Goal: Book appointment/travel/reservation

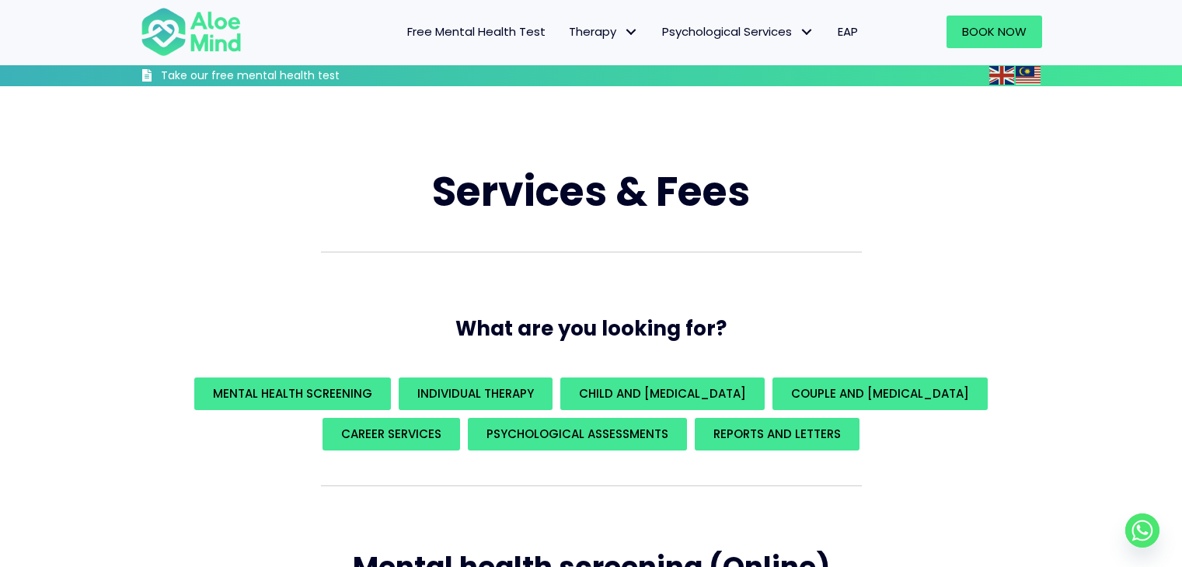
scroll to position [412, 0]
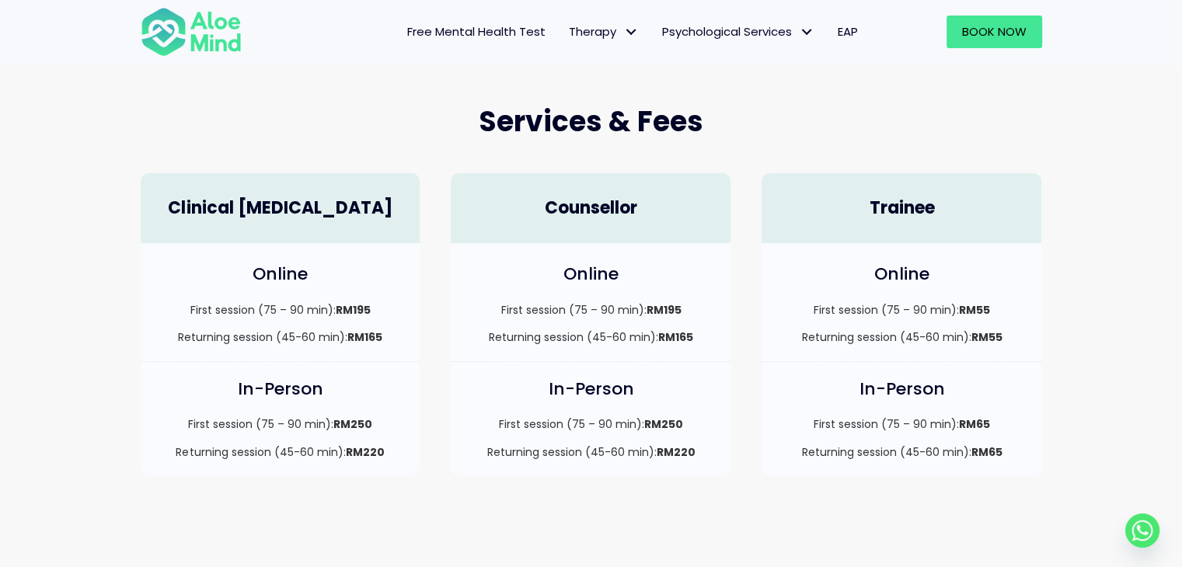
scroll to position [406, 0]
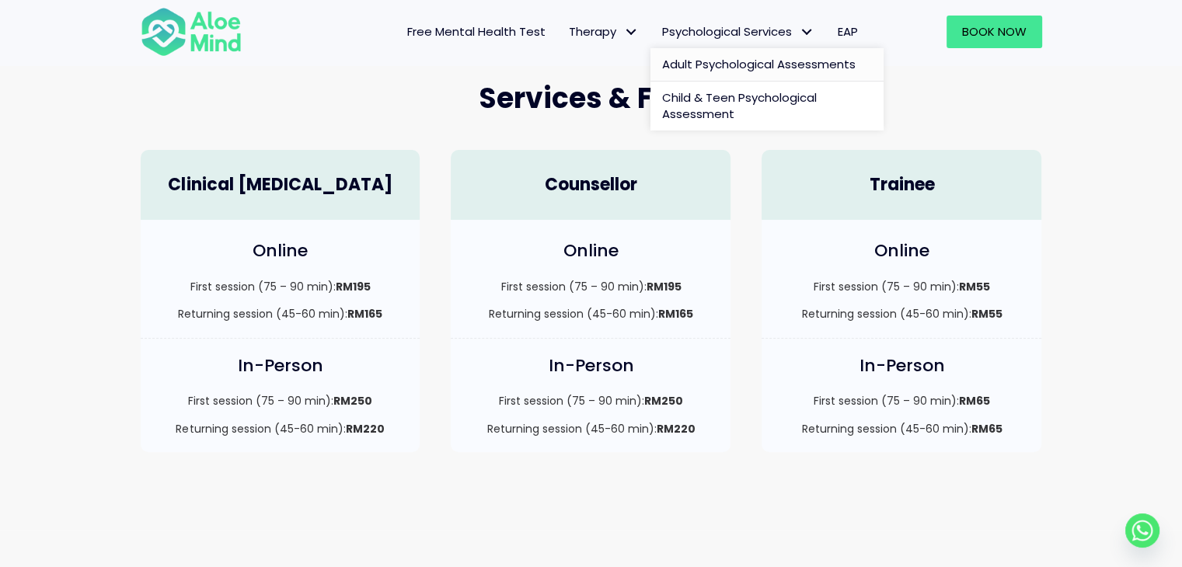
click at [799, 66] on span "Adult Psychological Assessments" at bounding box center [758, 64] width 193 height 16
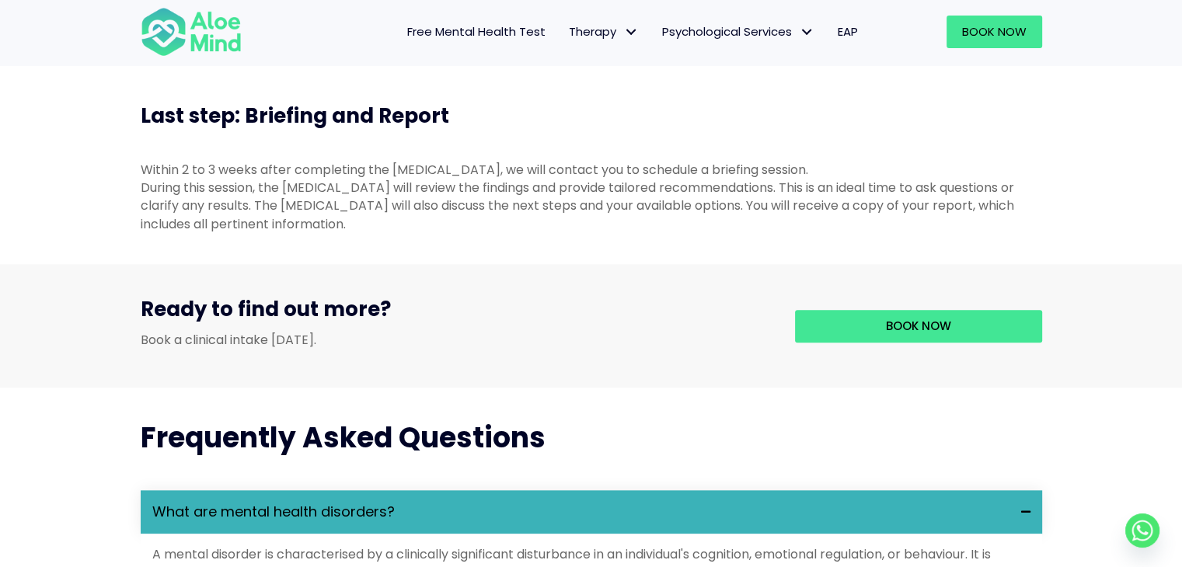
scroll to position [1725, 0]
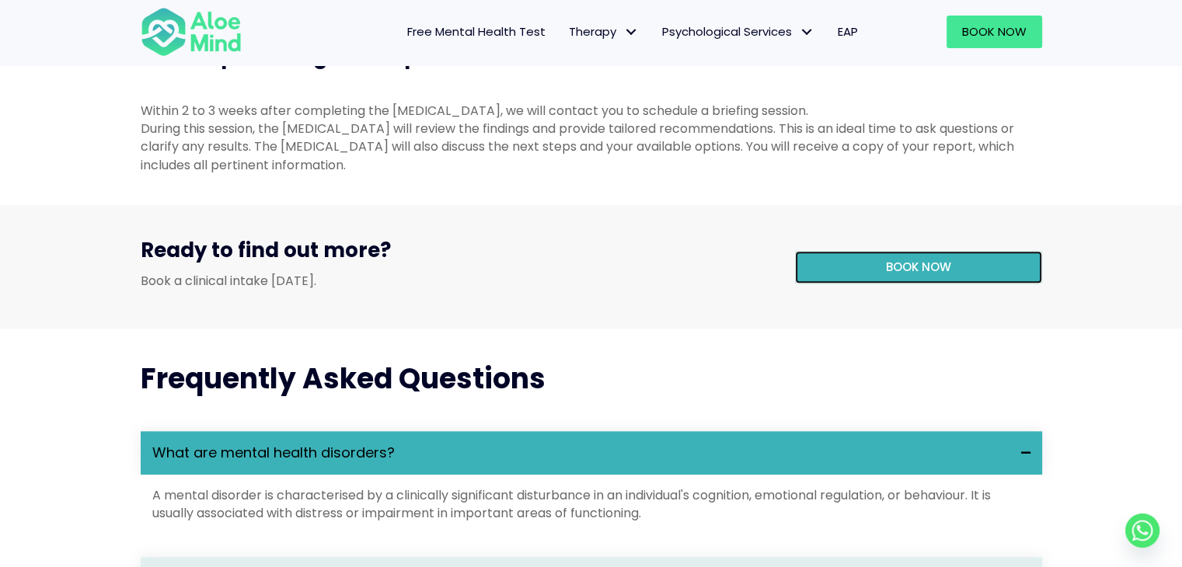
click at [989, 284] on link "Book now" at bounding box center [918, 267] width 247 height 33
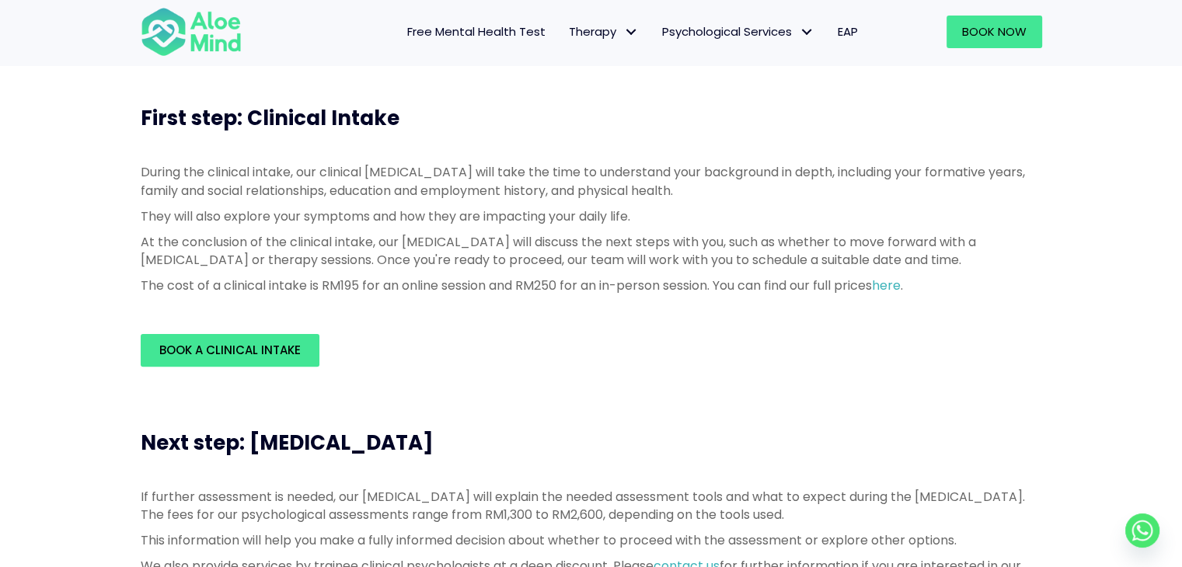
scroll to position [379, 0]
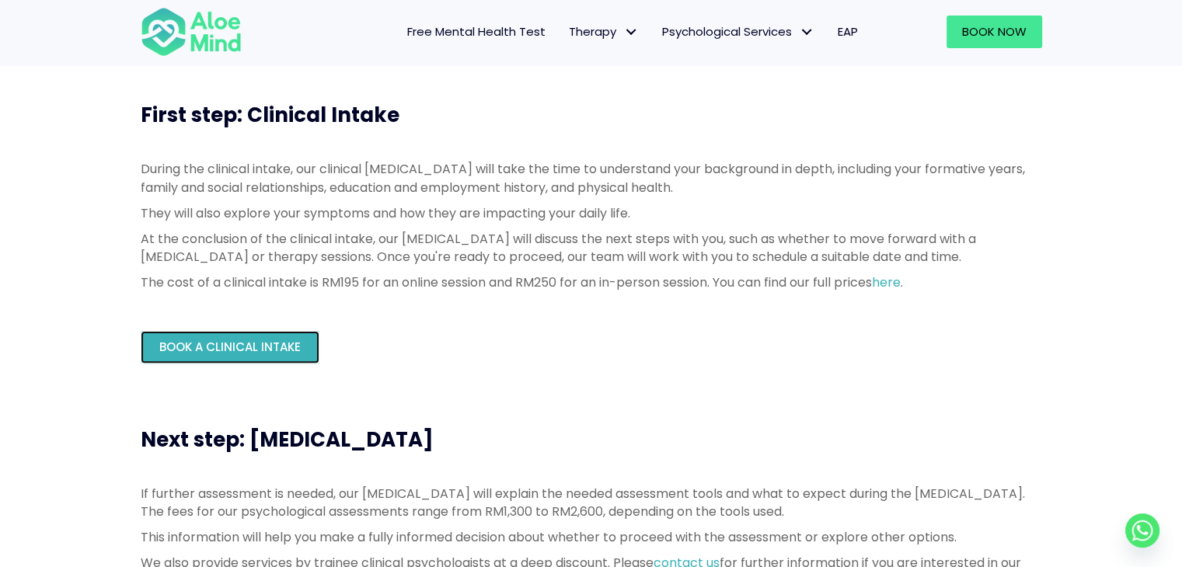
click at [268, 357] on link "Book a Clinical Intake" at bounding box center [230, 347] width 179 height 33
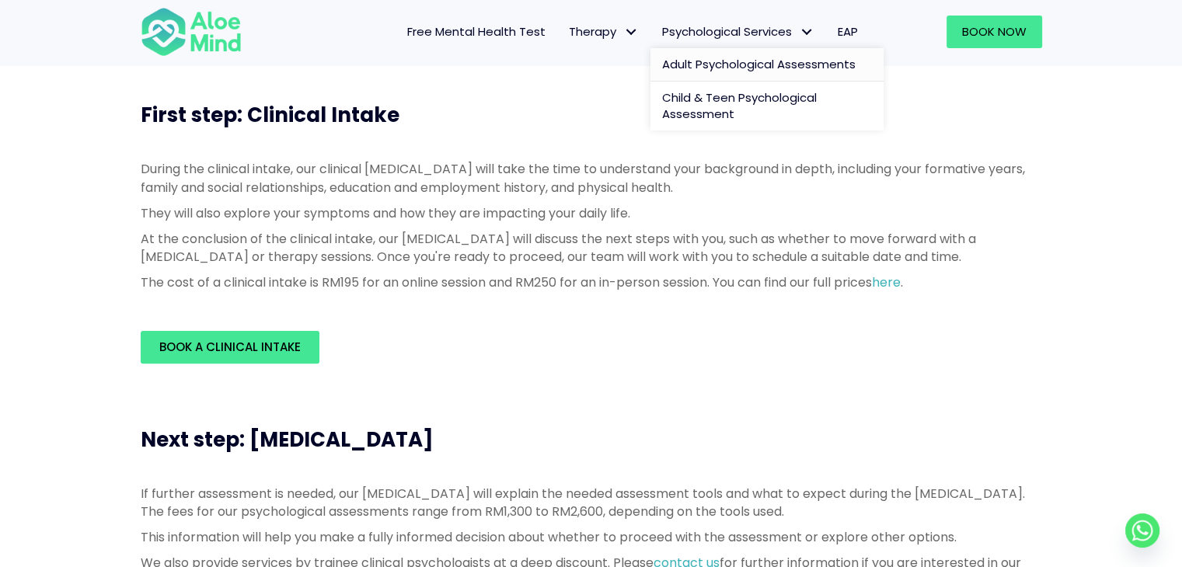
click at [756, 61] on span "Adult Psychological Assessments" at bounding box center [758, 64] width 193 height 16
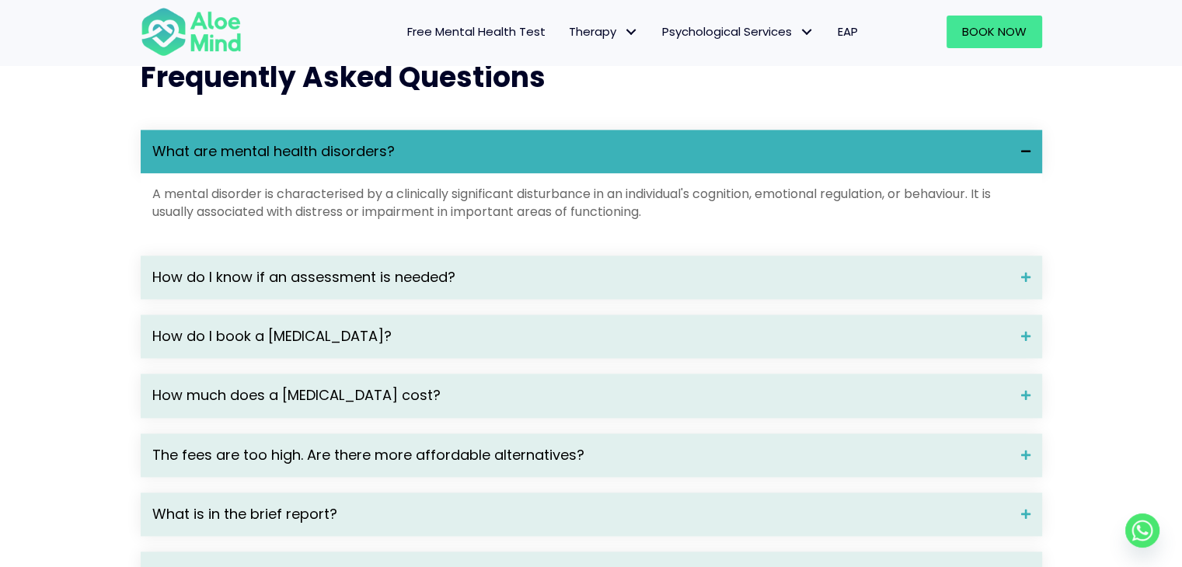
scroll to position [2035, 0]
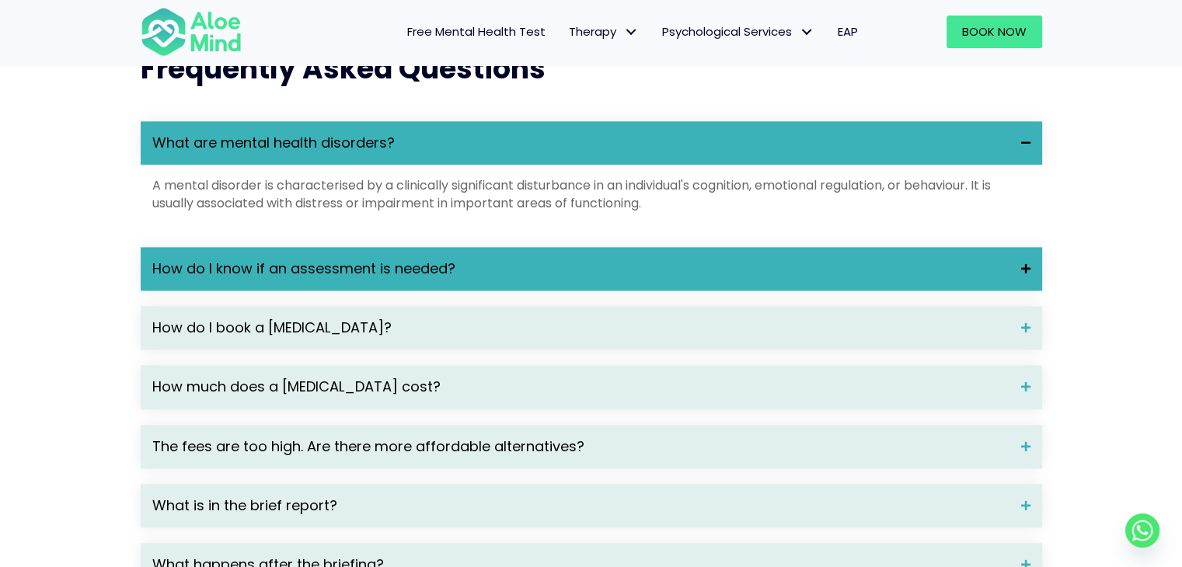
click at [809, 279] on span "How do I know if an assessment is needed?" at bounding box center [580, 269] width 857 height 20
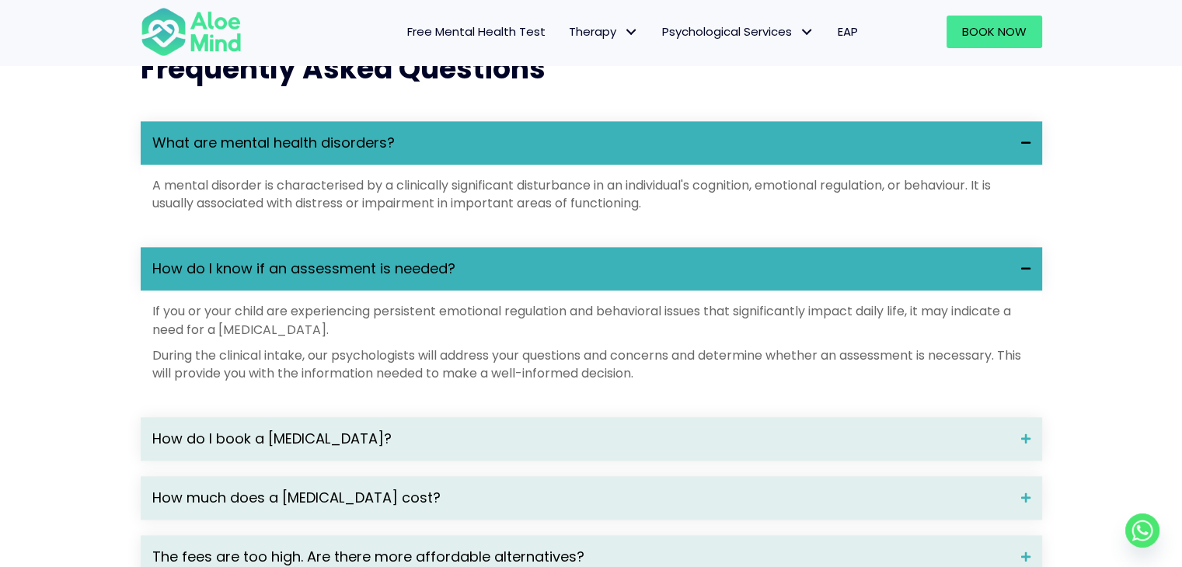
click at [809, 279] on span "How do I know if an assessment is needed?" at bounding box center [580, 269] width 857 height 20
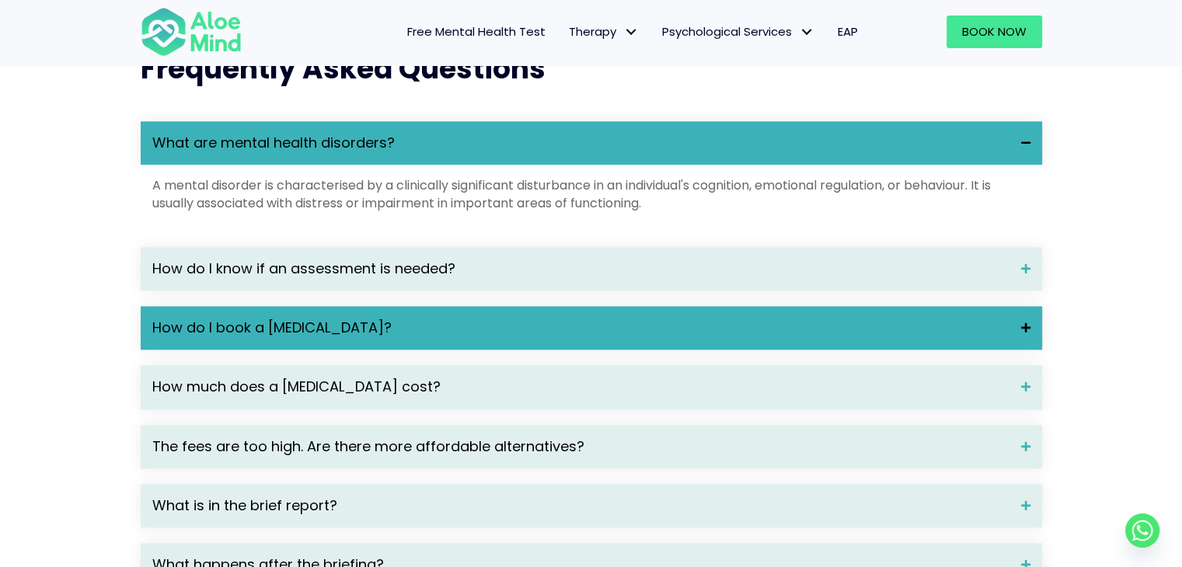
click at [749, 350] on div "How do I book a psychological assessment?" at bounding box center [591, 328] width 901 height 44
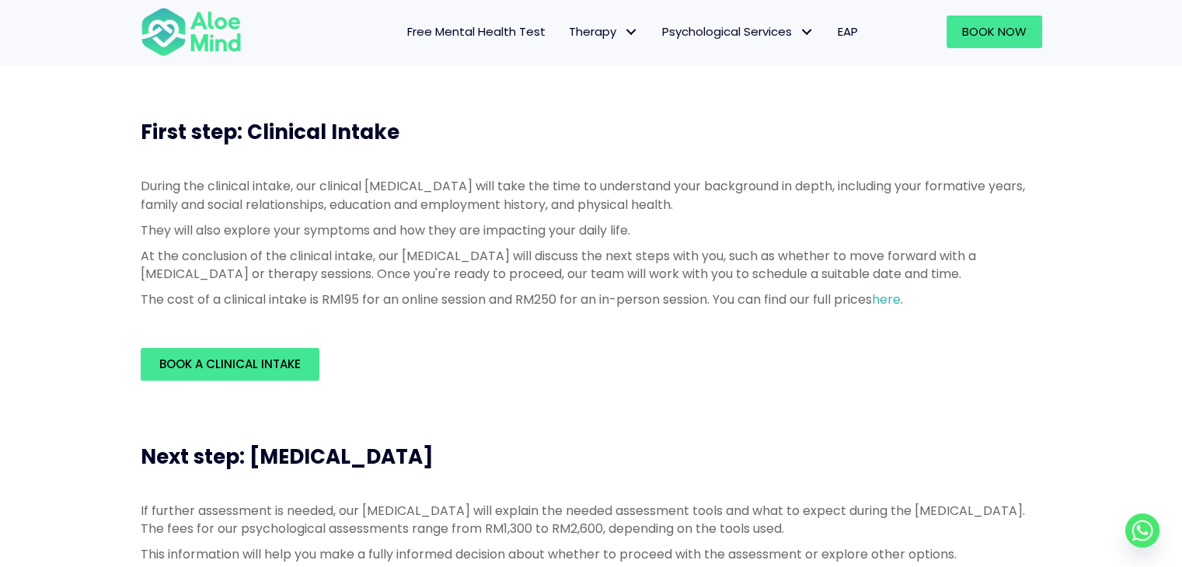
scroll to position [395, 0]
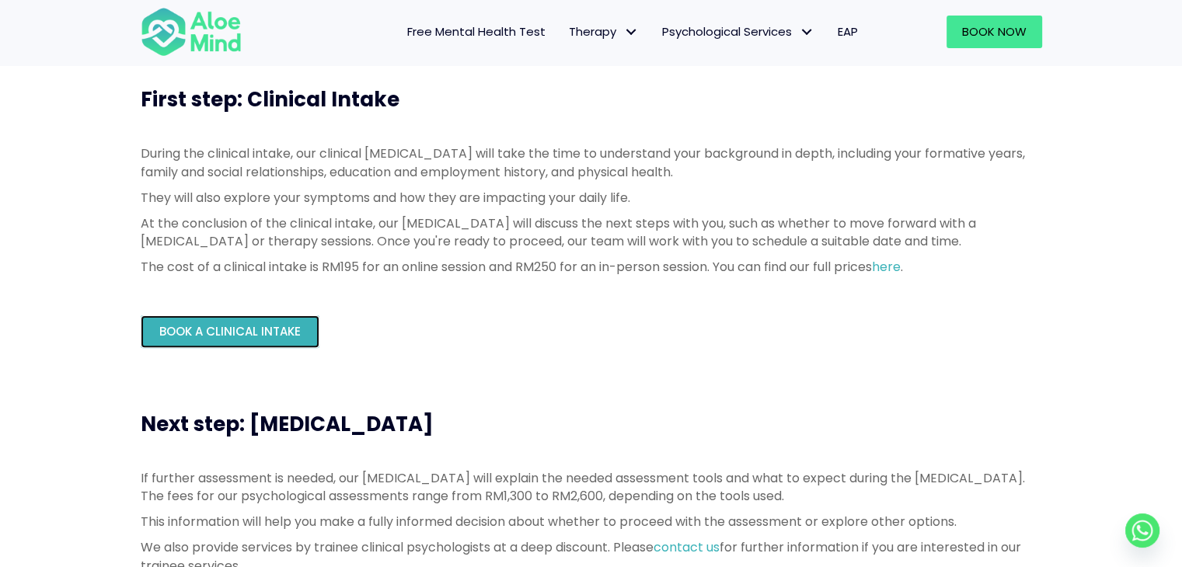
click at [200, 321] on link "Book a Clinical Intake" at bounding box center [230, 331] width 179 height 33
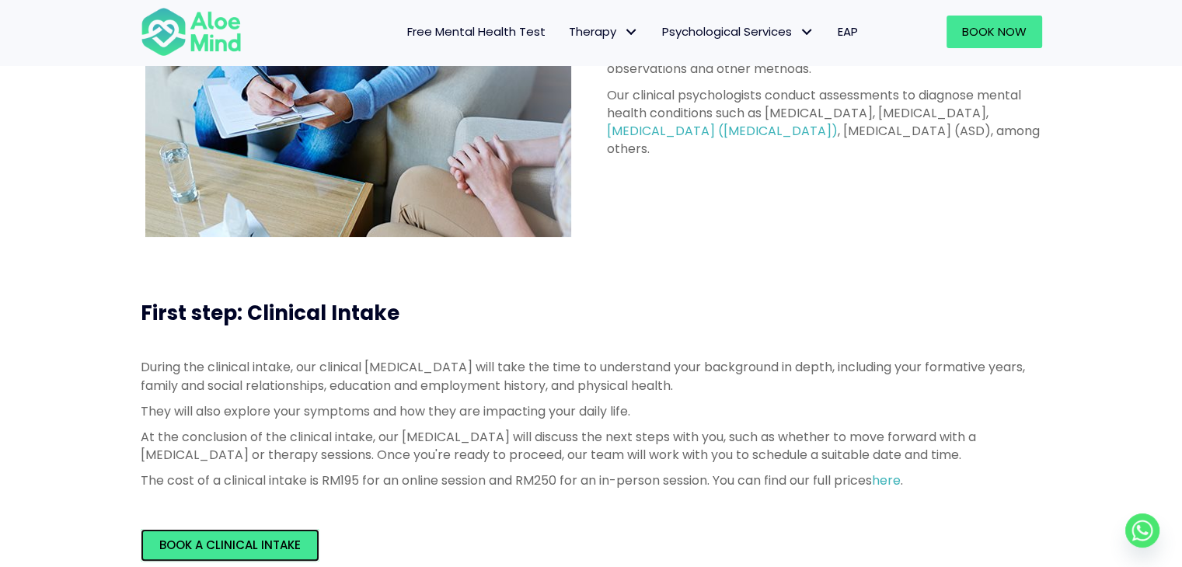
scroll to position [231, 0]
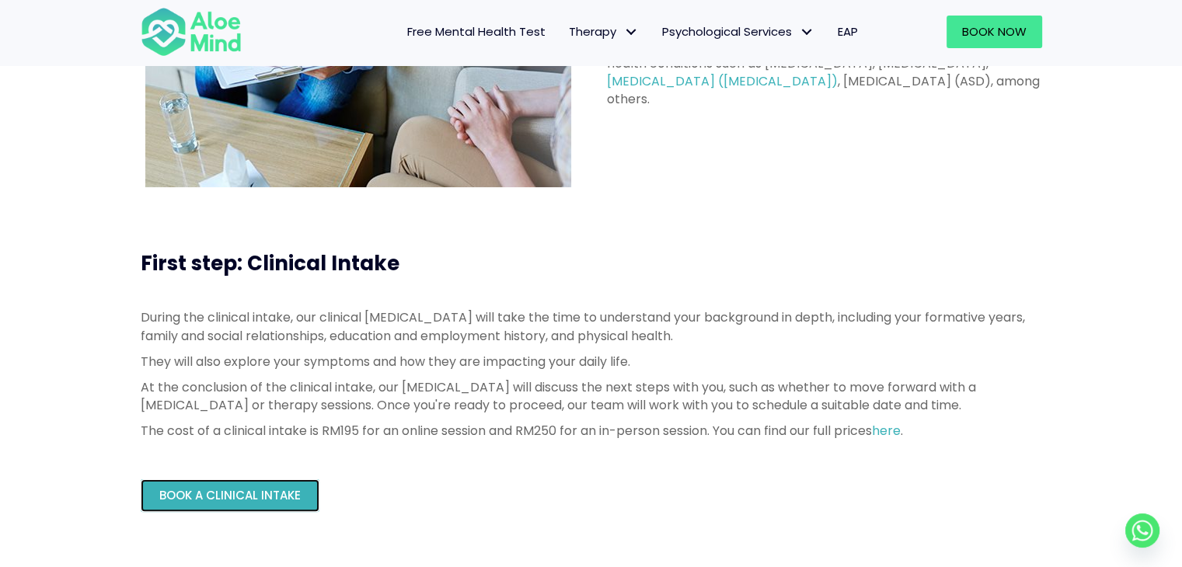
click at [263, 510] on link "Book a Clinical Intake" at bounding box center [230, 495] width 179 height 33
